Goal: Task Accomplishment & Management: Manage account settings

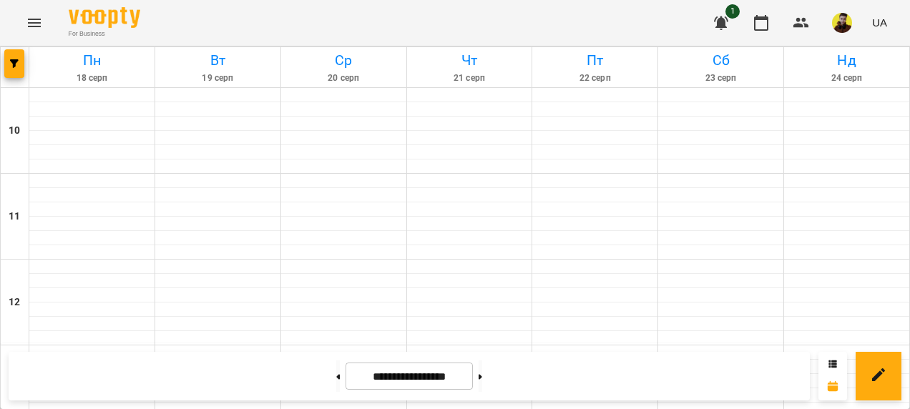
scroll to position [716, 0]
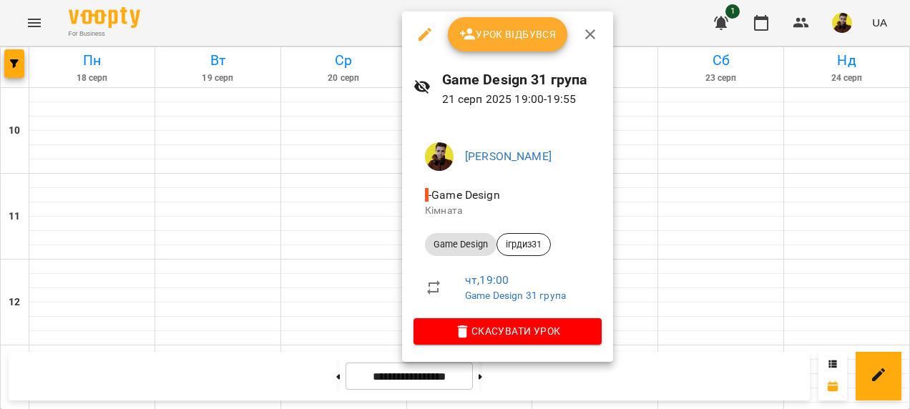
click at [495, 26] on span "Урок відбувся" at bounding box center [508, 34] width 97 height 17
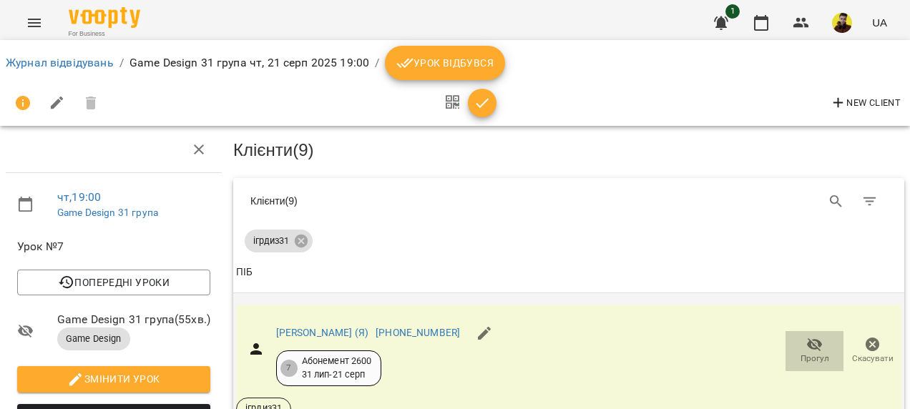
click at [807, 345] on icon "button" at bounding box center [815, 344] width 17 height 17
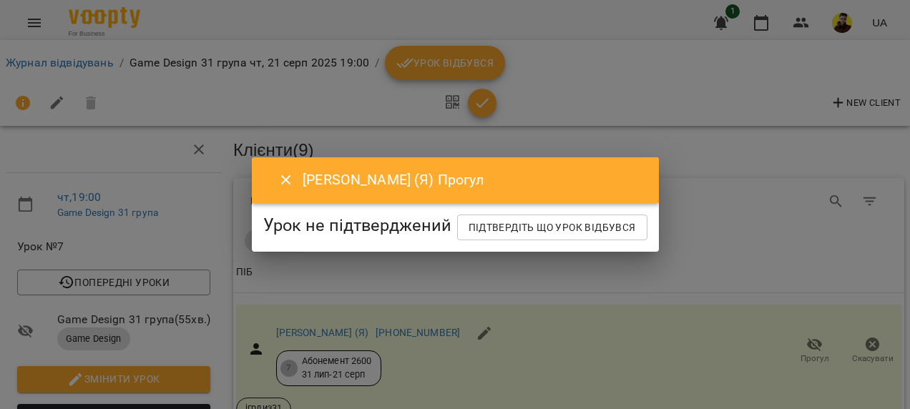
click at [269, 163] on button "Close" at bounding box center [286, 180] width 34 height 34
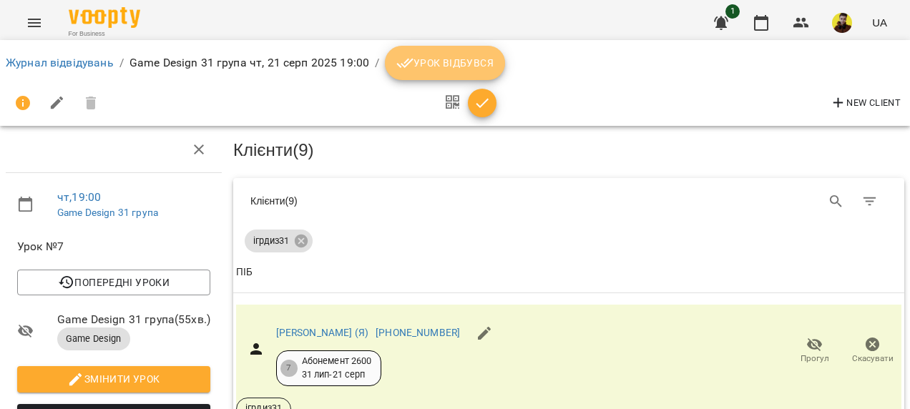
click at [411, 53] on button "Урок відбувся" at bounding box center [445, 63] width 120 height 34
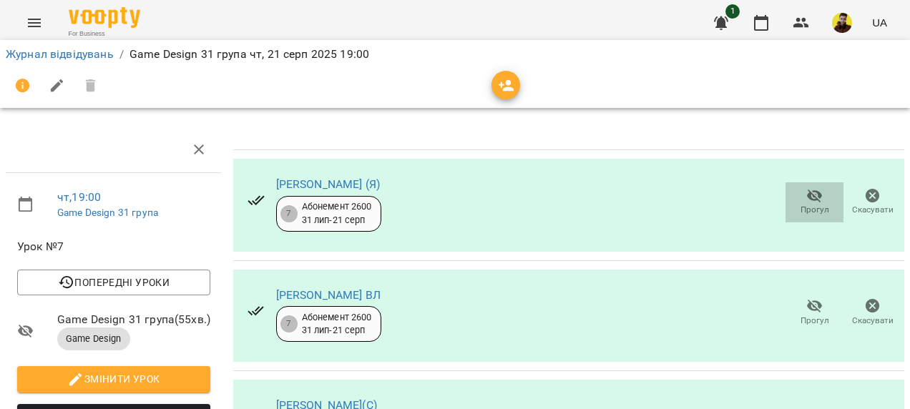
click at [806, 204] on span "Прогул" at bounding box center [815, 210] width 29 height 12
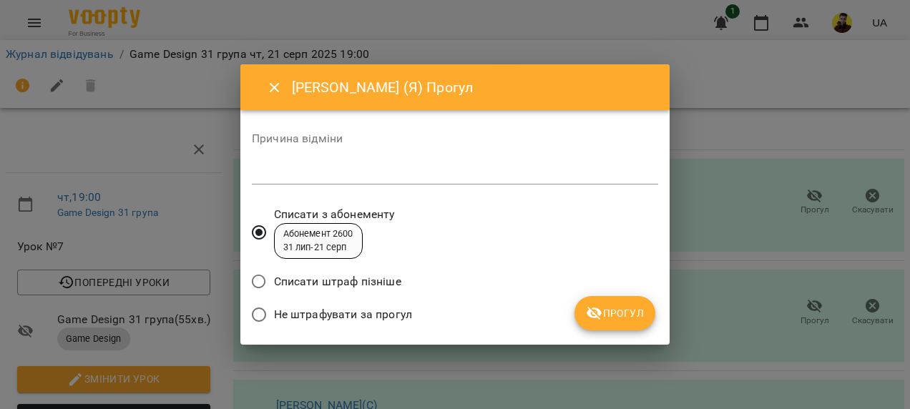
click at [628, 305] on span "Прогул" at bounding box center [615, 313] width 58 height 17
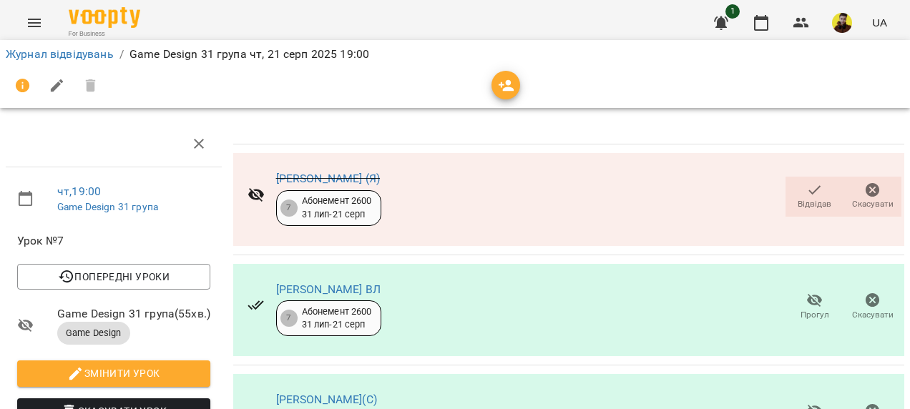
scroll to position [756, 0]
click at [47, 53] on link "Журнал відвідувань" at bounding box center [60, 54] width 108 height 14
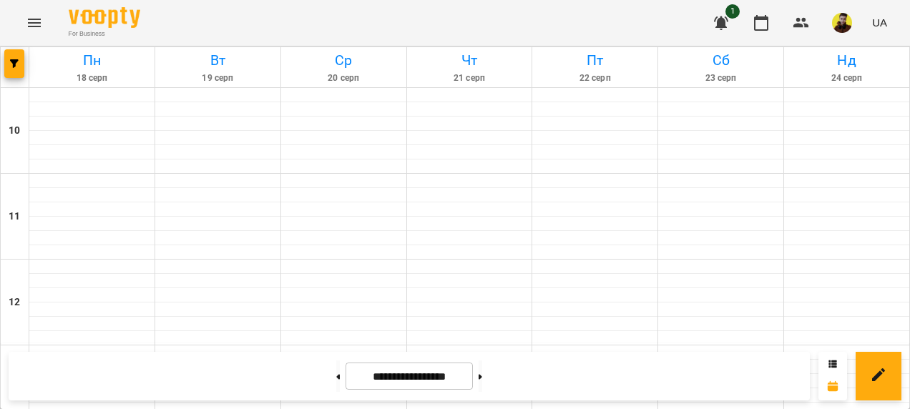
scroll to position [716, 0]
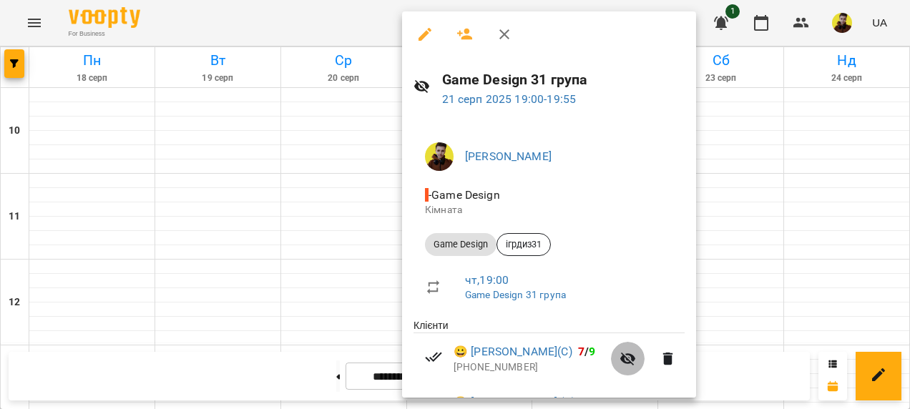
click at [637, 359] on icon "button" at bounding box center [628, 359] width 17 height 17
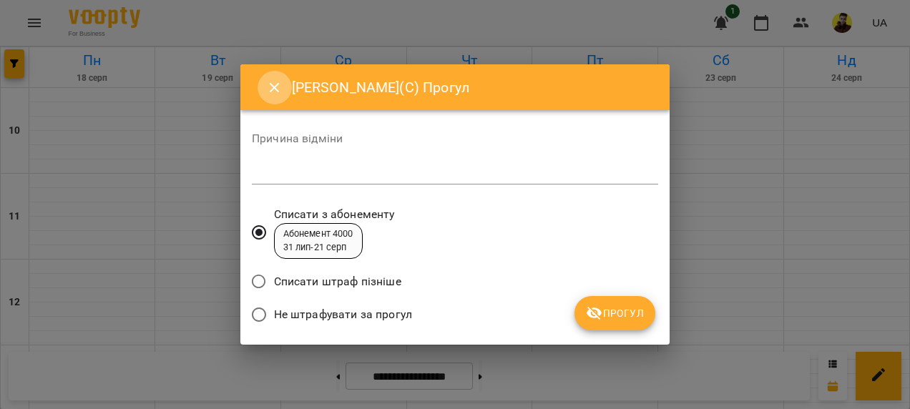
click at [270, 94] on icon "Close" at bounding box center [274, 87] width 17 height 17
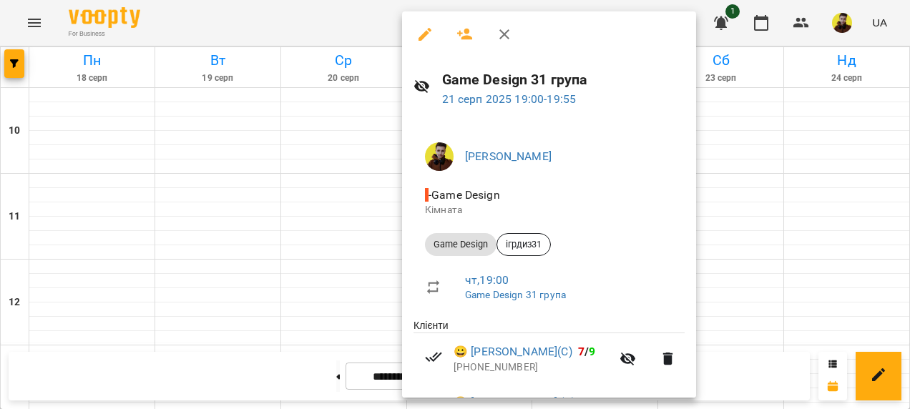
click at [419, 17] on div at bounding box center [549, 34] width 294 height 46
click at [421, 29] on icon "button" at bounding box center [425, 34] width 17 height 17
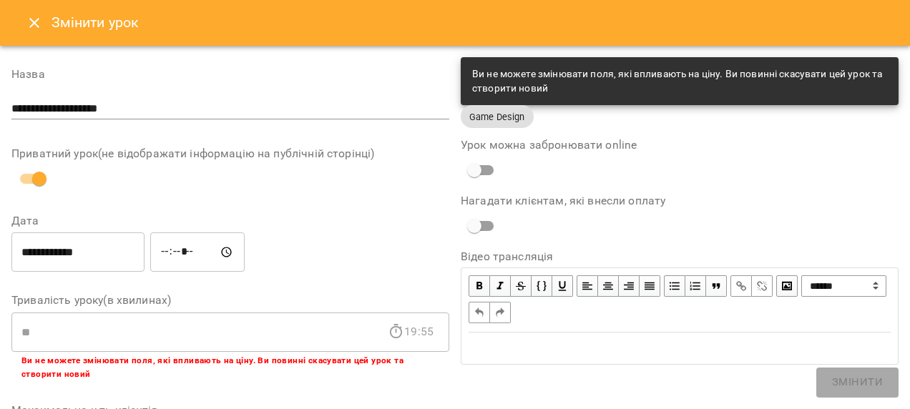
click at [35, 22] on icon "Close" at bounding box center [34, 23] width 10 height 10
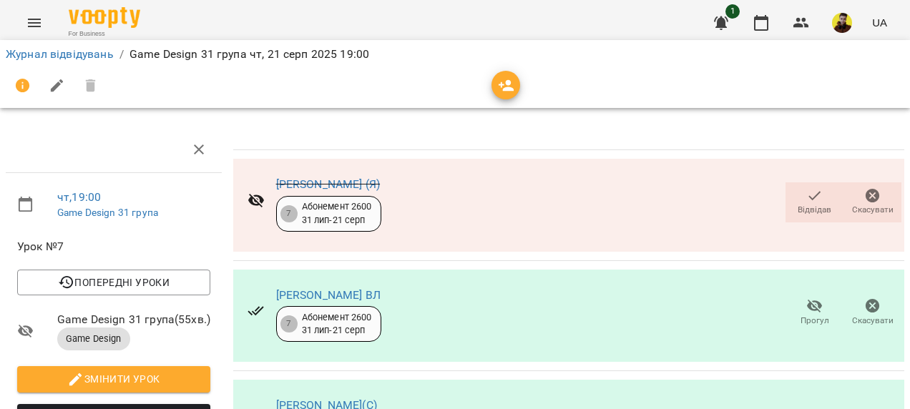
click at [807, 198] on icon "button" at bounding box center [815, 196] width 17 height 17
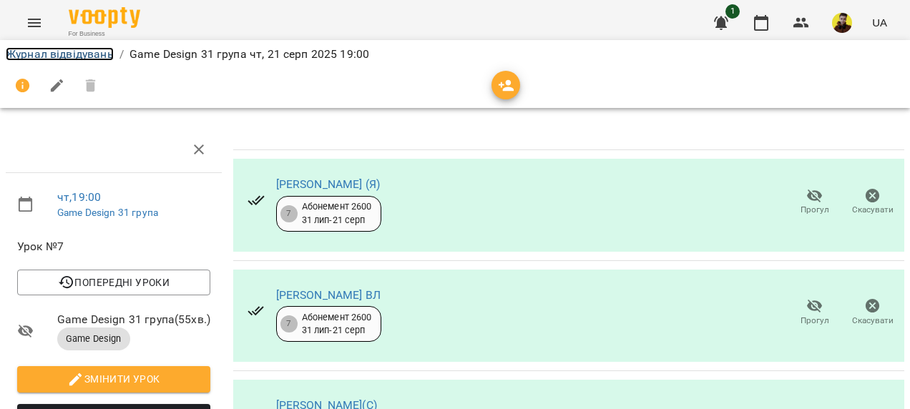
click at [54, 57] on link "Журнал відвідувань" at bounding box center [60, 54] width 108 height 14
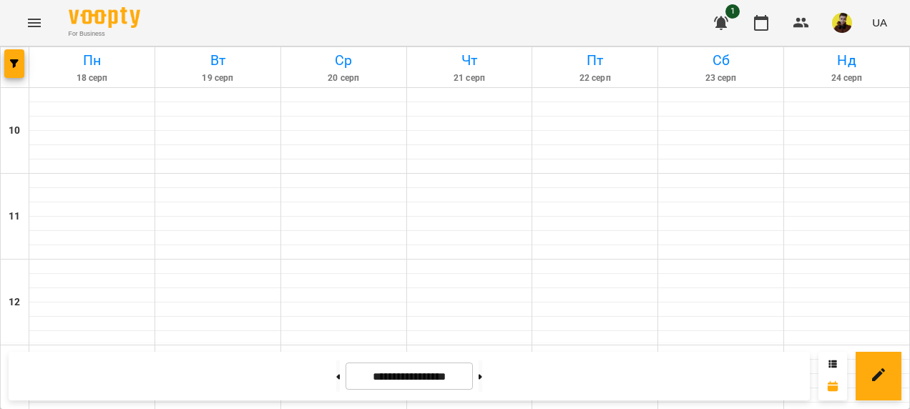
scroll to position [716, 0]
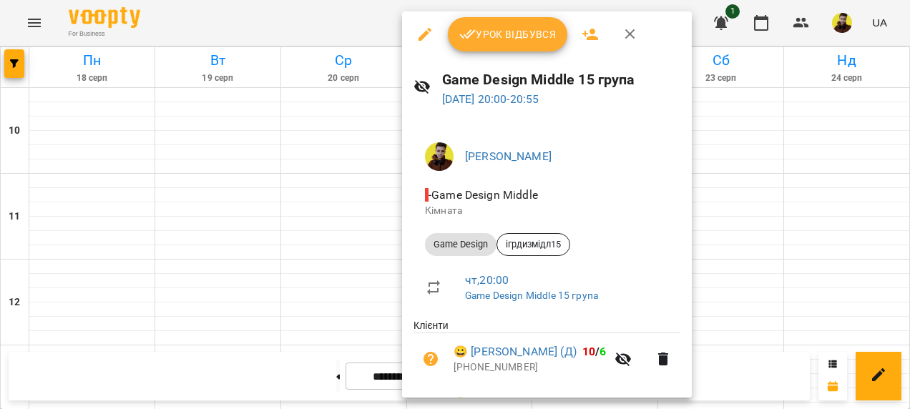
click at [483, 30] on span "Урок відбувся" at bounding box center [508, 34] width 97 height 17
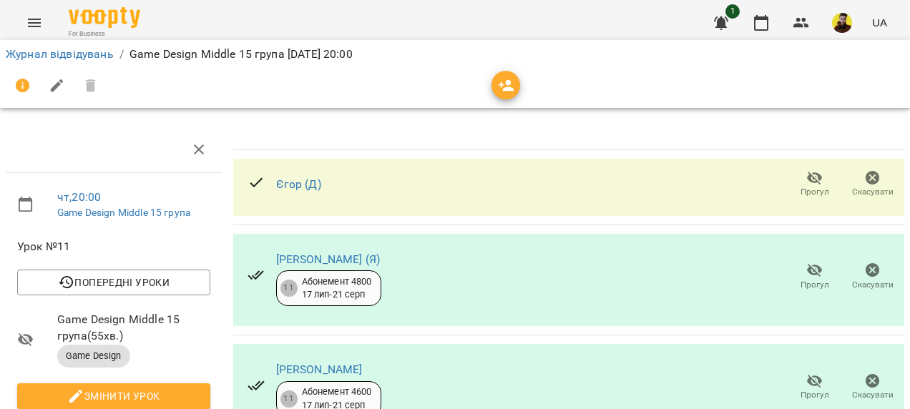
click at [807, 181] on icon "button" at bounding box center [815, 178] width 17 height 17
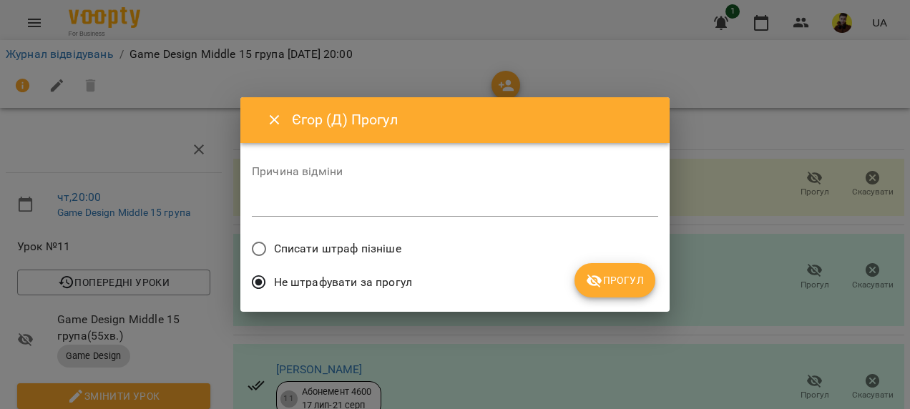
click at [395, 241] on span "Списати штраф пізніше" at bounding box center [337, 249] width 127 height 17
drag, startPoint x: 589, startPoint y: 274, endPoint x: 574, endPoint y: 272, distance: 15.2
click at [590, 274] on icon "submit" at bounding box center [594, 281] width 17 height 17
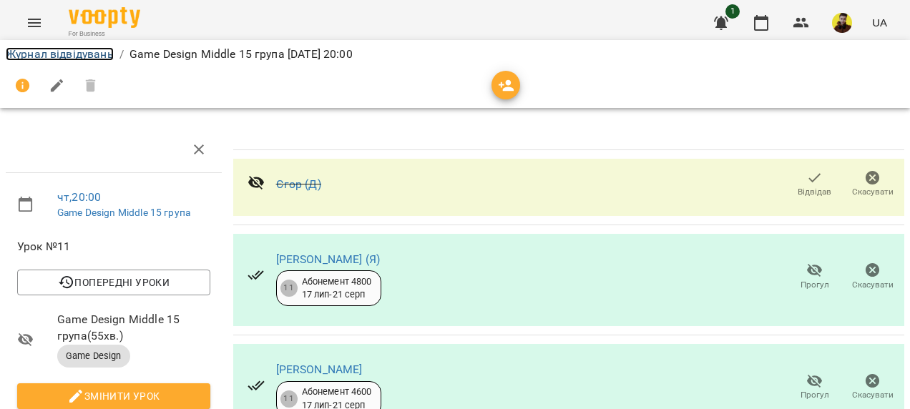
click at [51, 57] on link "Журнал відвідувань" at bounding box center [60, 54] width 108 height 14
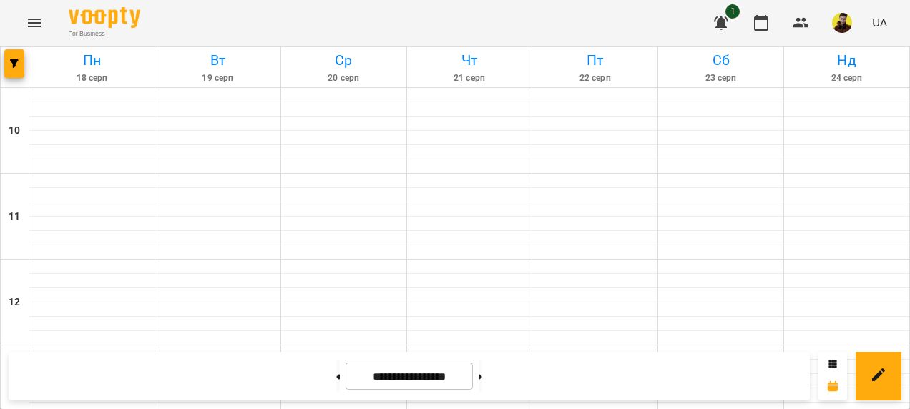
scroll to position [429, 0]
